Goal: Communication & Community: Ask a question

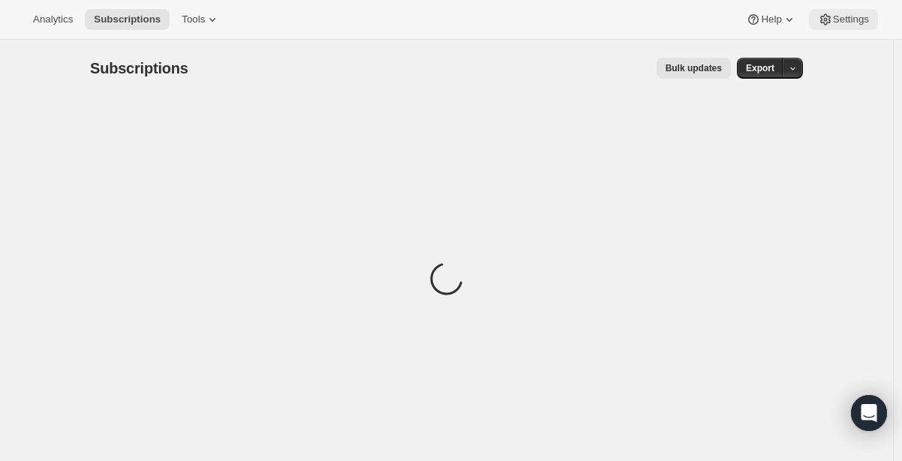
click at [839, 25] on span "Settings" at bounding box center [851, 20] width 36 height 12
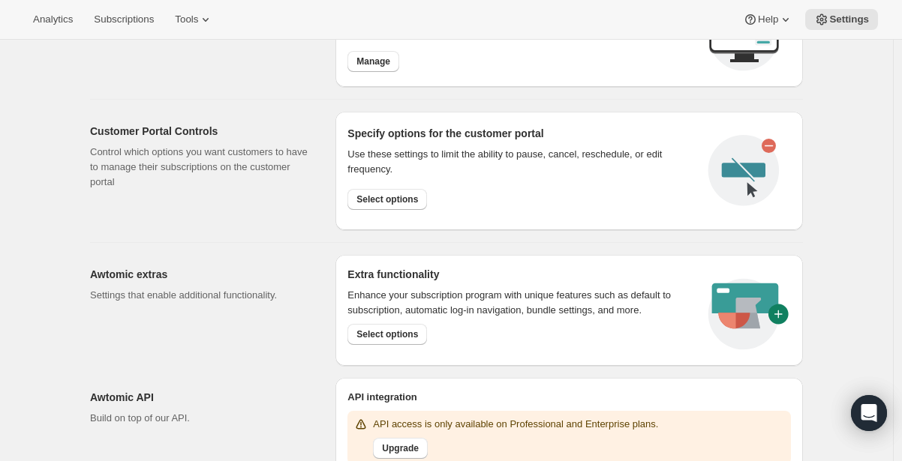
scroll to position [670, 0]
click at [407, 201] on span "Select options" at bounding box center [387, 200] width 62 height 12
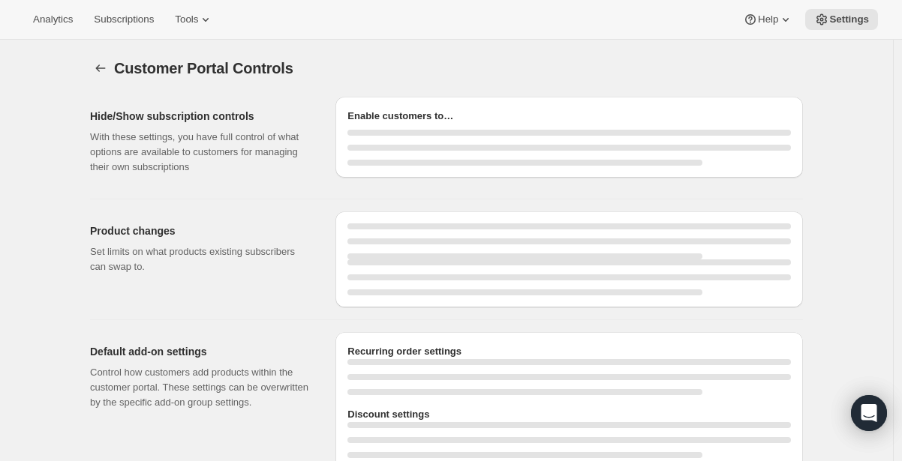
select select "MONTH"
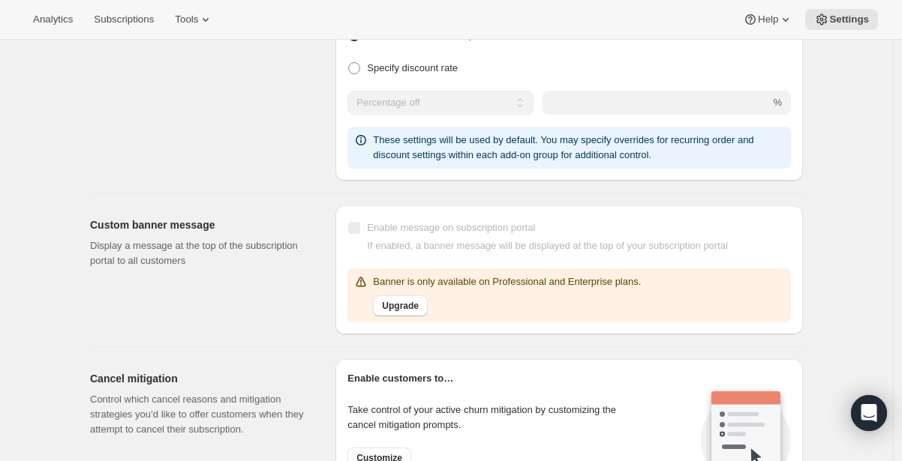
scroll to position [995, 0]
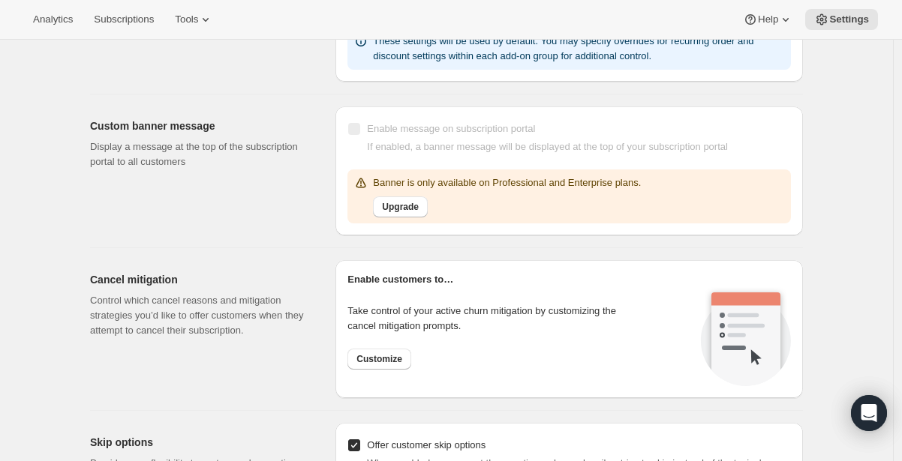
click at [864, 341] on div "Customer Portal Controls. This page is ready Customer Portal Controls Hide/Show…" at bounding box center [446, 153] width 893 height 2216
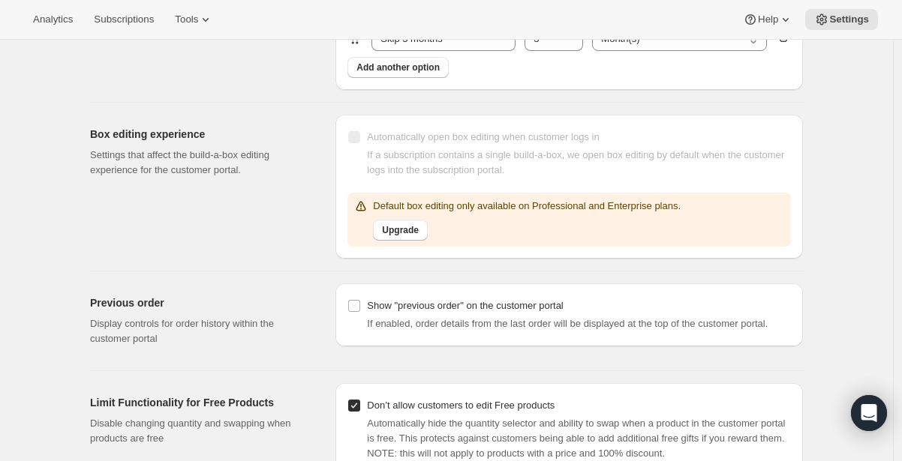
scroll to position [1560, 0]
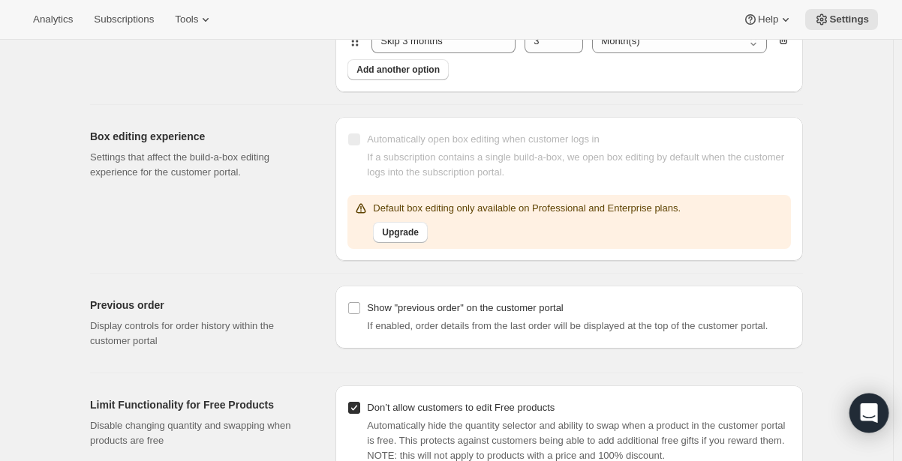
click at [864, 410] on icon "Open Intercom Messenger" at bounding box center [868, 414] width 17 height 20
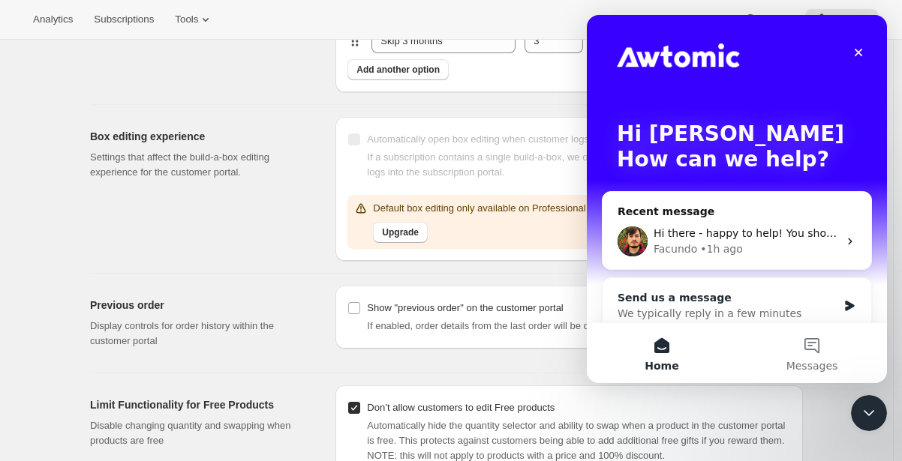
scroll to position [0, 0]
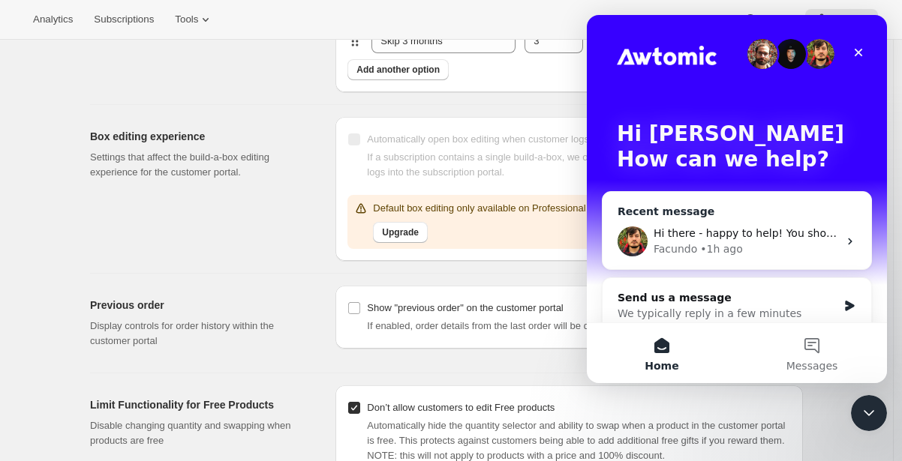
click at [711, 219] on div "Hi there - happy to help! You should be able to add custom messages to the Cust…" at bounding box center [737, 242] width 269 height 56
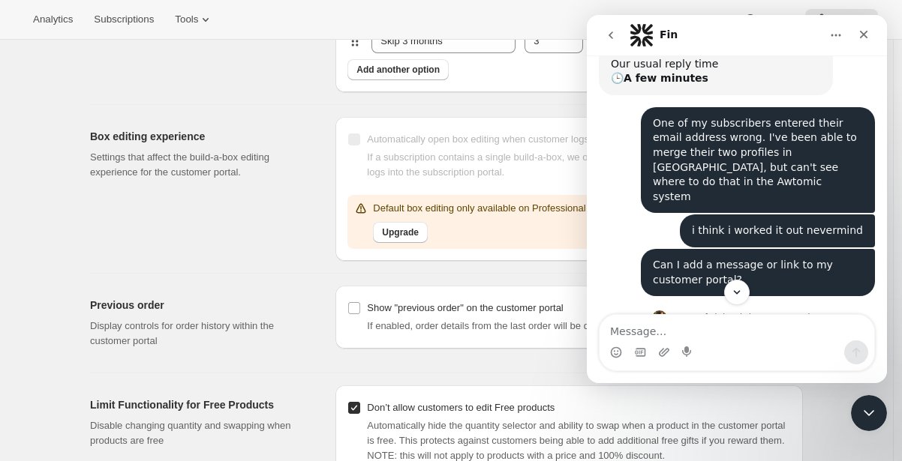
scroll to position [416, 0]
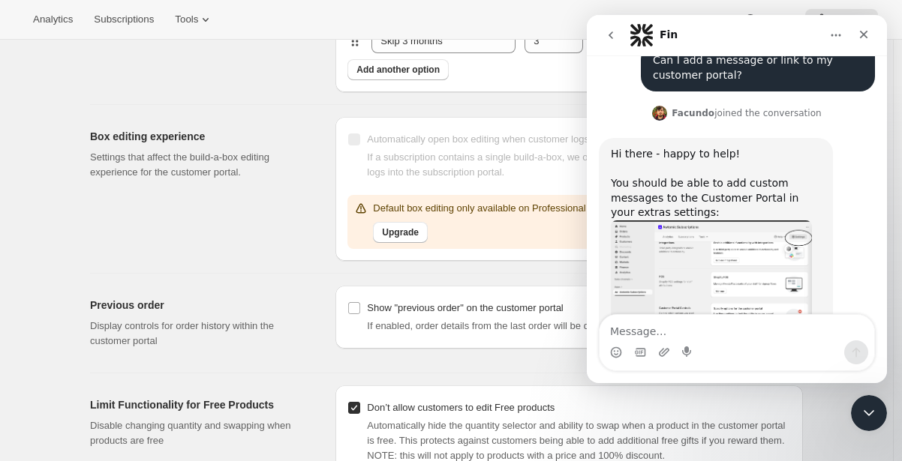
click at [690, 328] on textarea "Message…" at bounding box center [737, 328] width 275 height 26
click at [656, 233] on img "Facundo says…" at bounding box center [711, 277] width 201 height 113
click at [656, 233] on img "Close" at bounding box center [451, 246] width 737 height 416
click at [656, 233] on img "Facundo says…" at bounding box center [711, 277] width 201 height 113
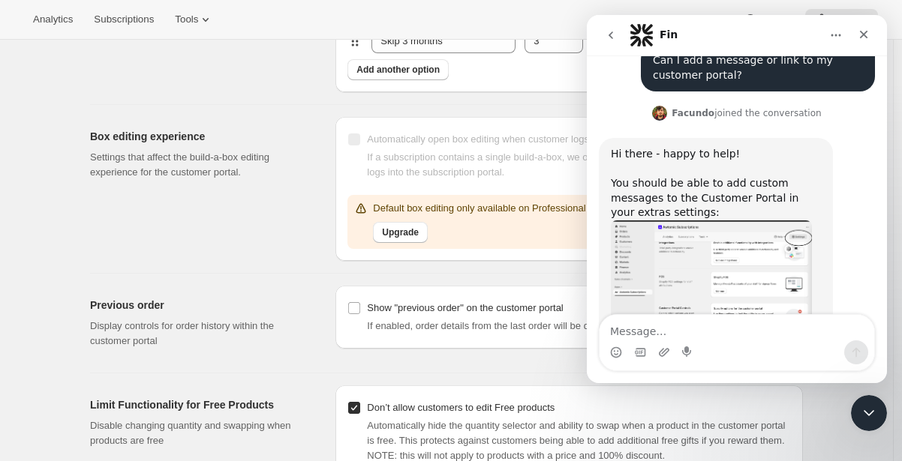
click at [684, 235] on img "Facundo says…" at bounding box center [711, 277] width 201 height 113
click at [684, 235] on body at bounding box center [451, 230] width 890 height 449
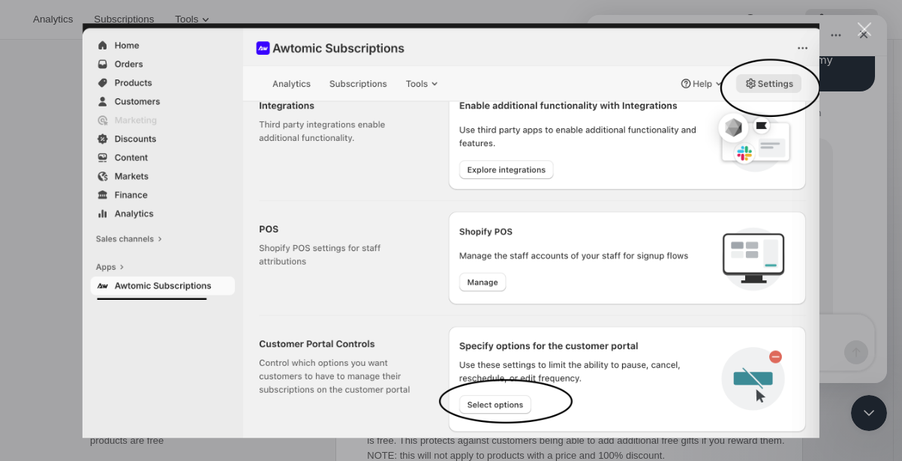
click at [865, 29] on div "Close" at bounding box center [865, 30] width 14 height 14
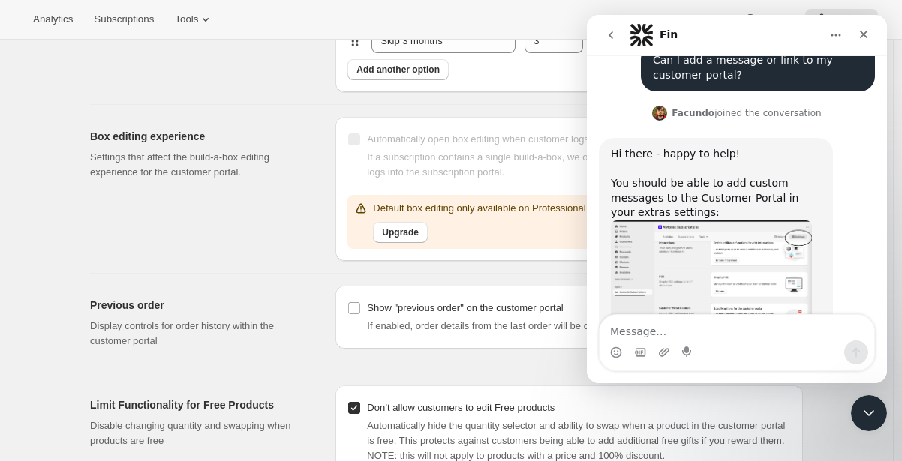
click at [747, 335] on textarea "Message…" at bounding box center [737, 328] width 275 height 26
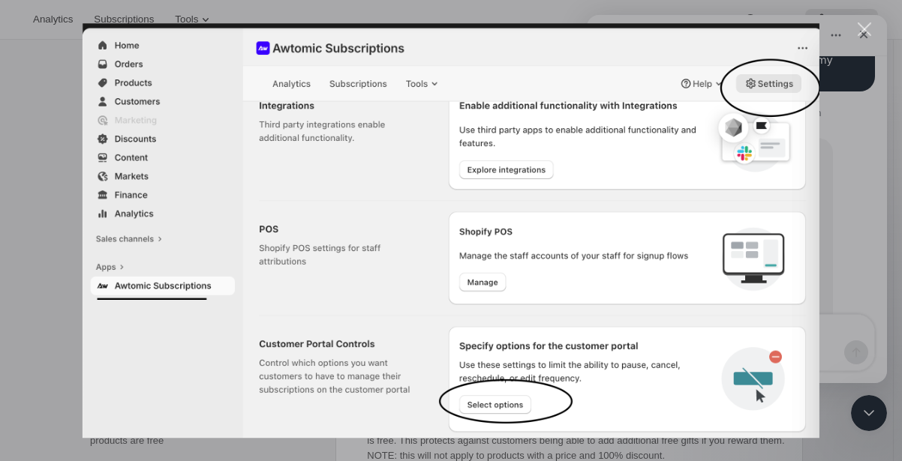
click at [846, 200] on div "Intercom messenger" at bounding box center [451, 230] width 902 height 461
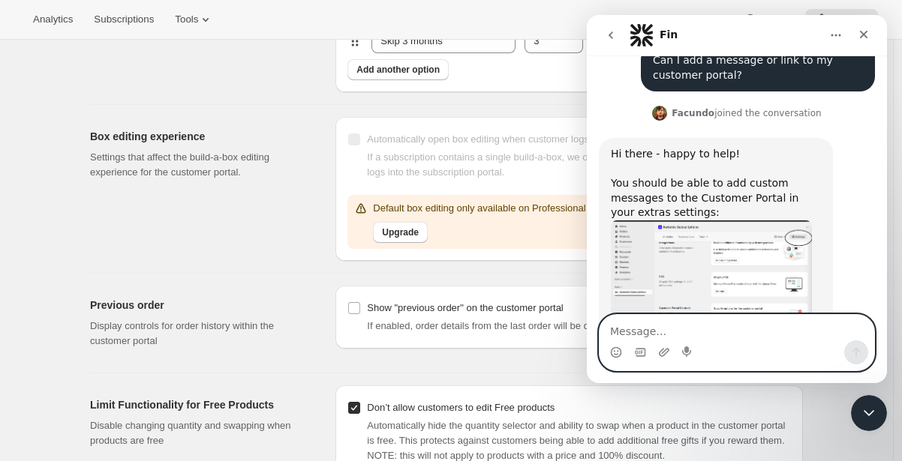
click at [717, 332] on textarea "Message…" at bounding box center [737, 328] width 275 height 26
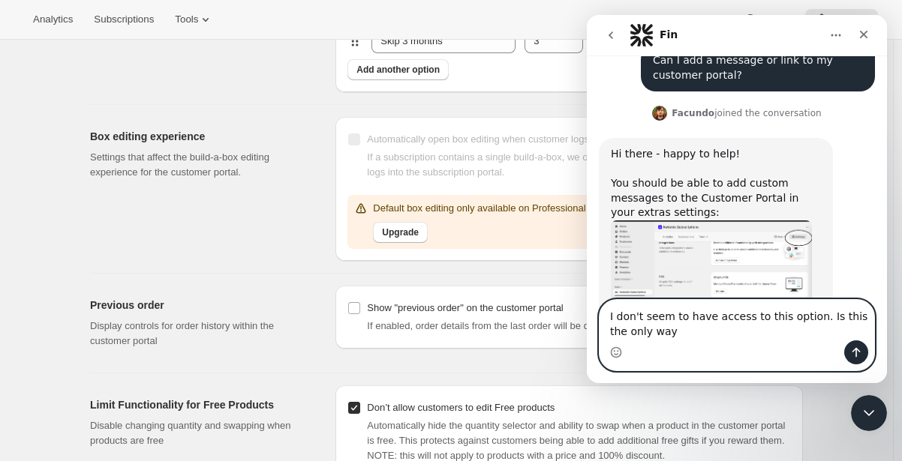
type textarea "I don't seem to have access to this option. Is this the only way?"
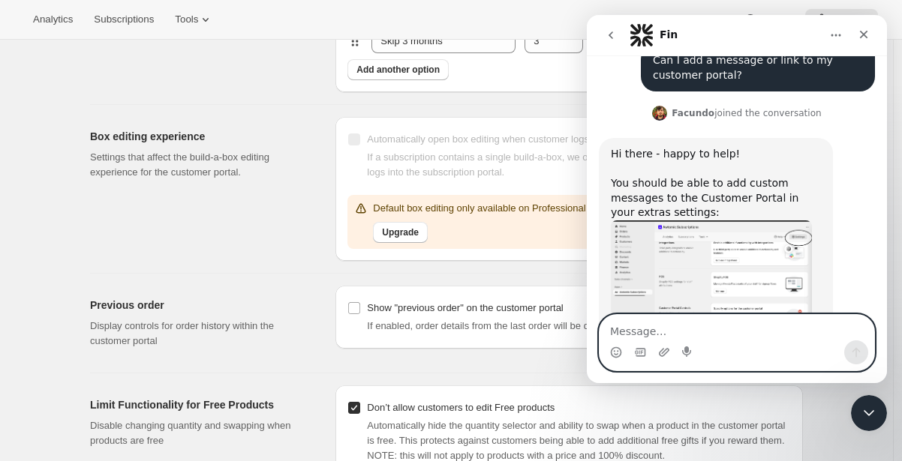
scroll to position [476, 0]
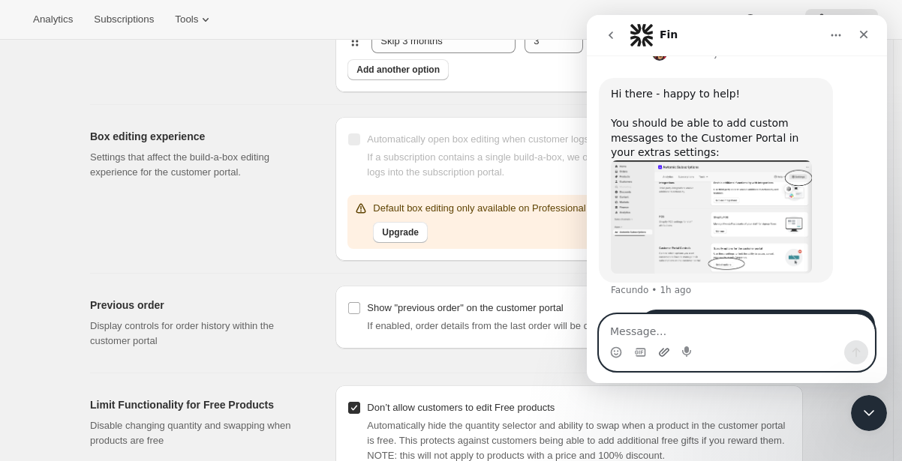
click at [663, 350] on icon "Upload attachment" at bounding box center [664, 353] width 12 height 12
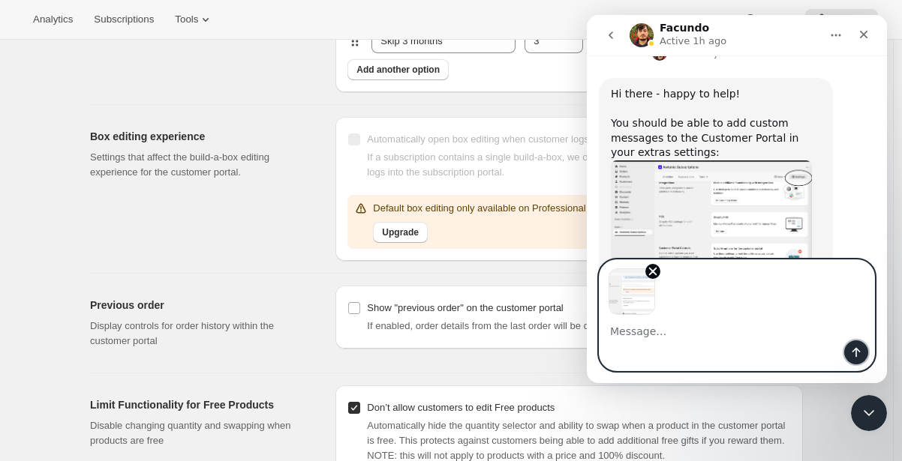
click at [849, 347] on button "Send a message…" at bounding box center [856, 353] width 24 height 24
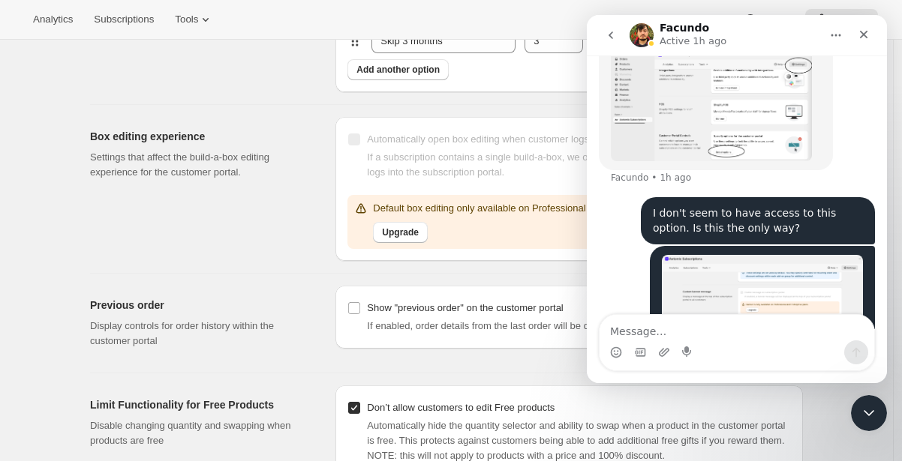
scroll to position [605, 0]
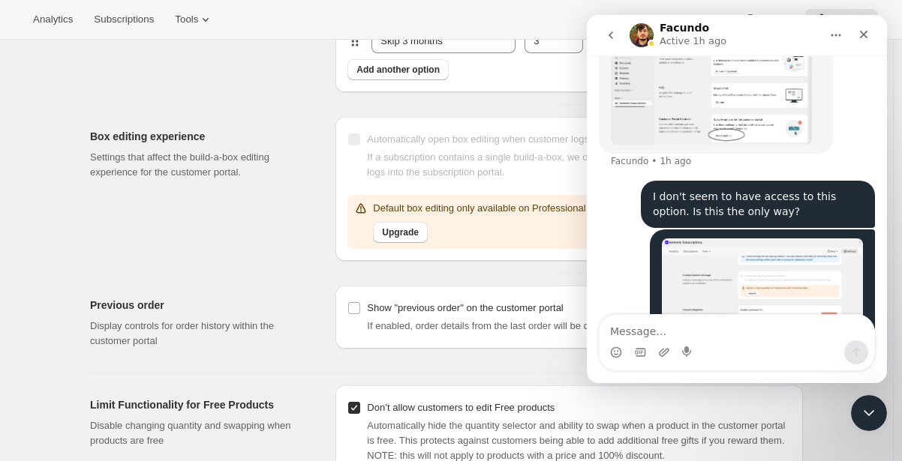
click at [717, 252] on img "Catherine says…" at bounding box center [762, 294] width 201 height 110
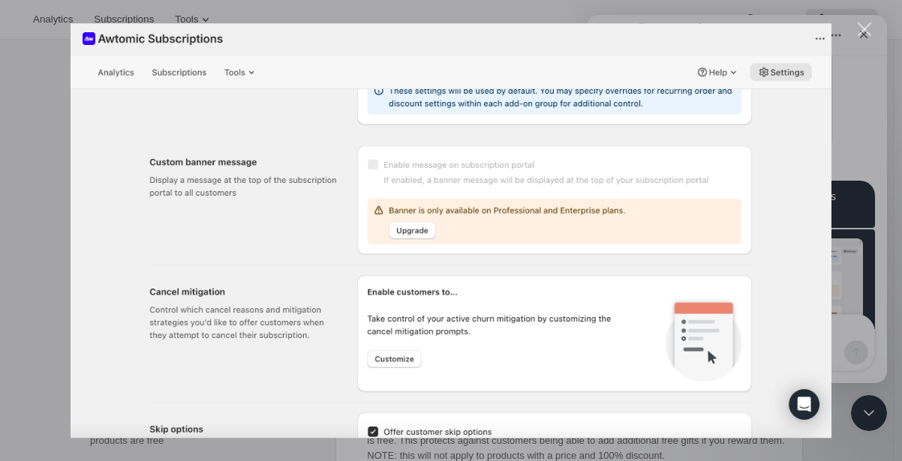
click at [863, 31] on div "Close" at bounding box center [865, 30] width 14 height 14
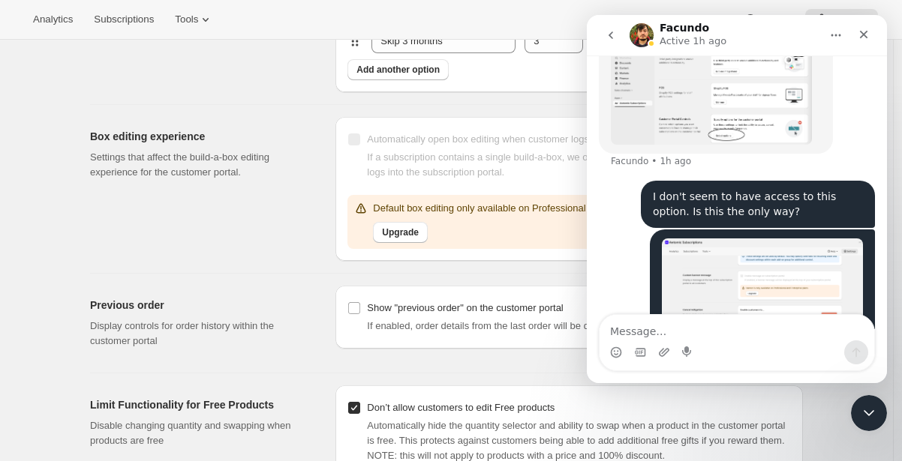
scroll to position [511, 0]
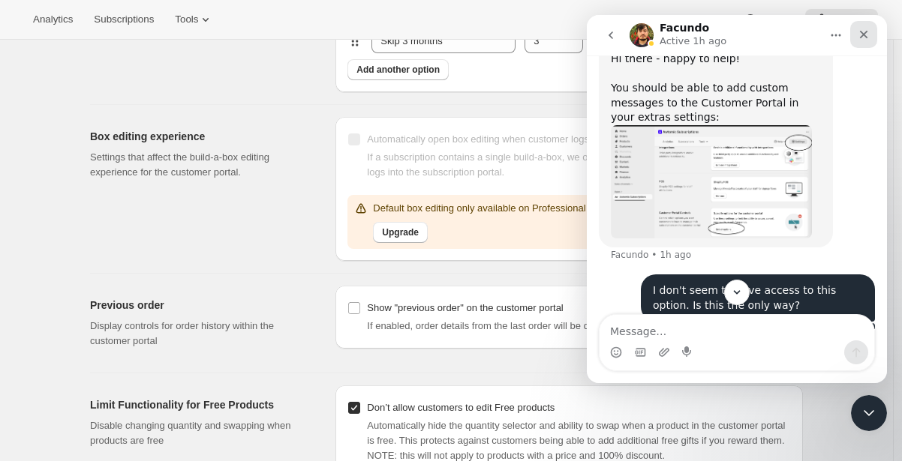
click at [867, 26] on div "Close" at bounding box center [863, 34] width 27 height 27
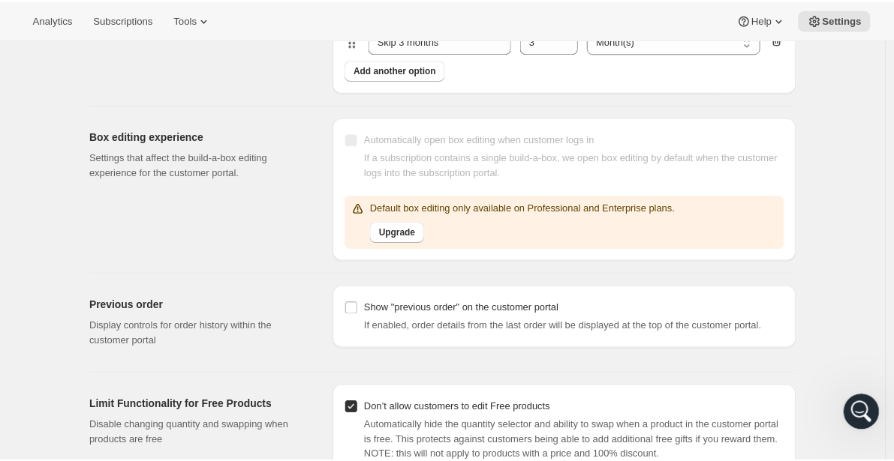
scroll to position [0, 0]
